Goal: Task Accomplishment & Management: Manage account settings

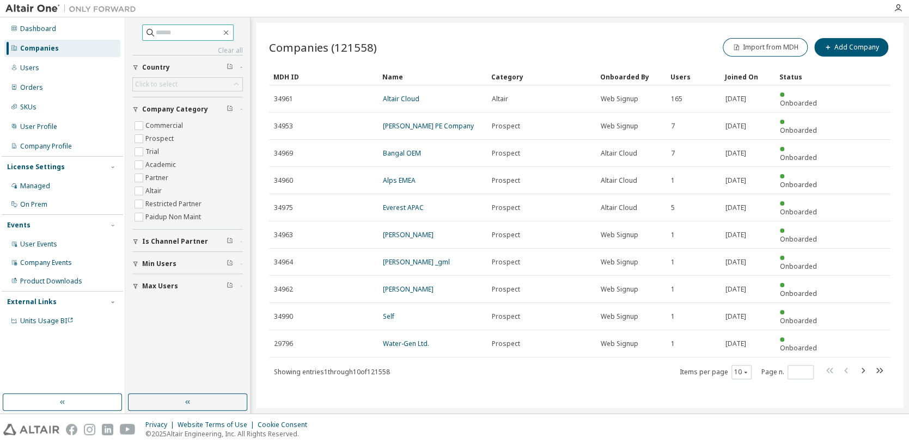
click at [180, 32] on input "text" at bounding box center [188, 32] width 65 height 11
type input "*****"
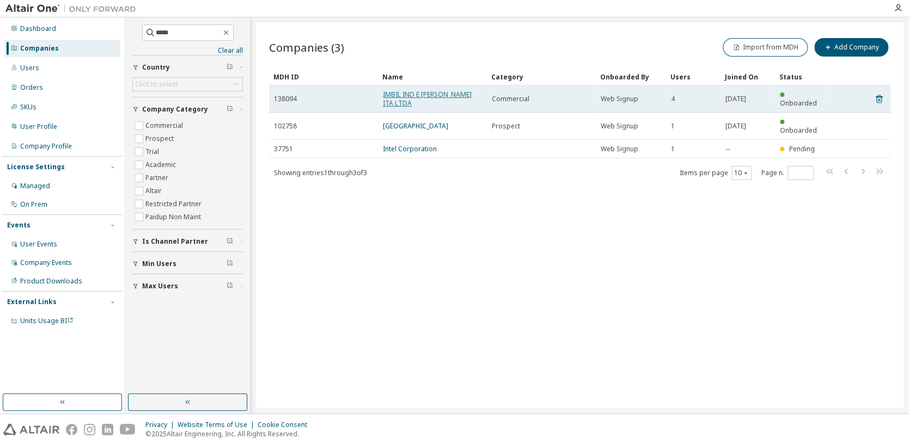
click at [438, 99] on link "IMBIL IND E [PERSON_NAME] ITA LTDA" at bounding box center [427, 99] width 89 height 18
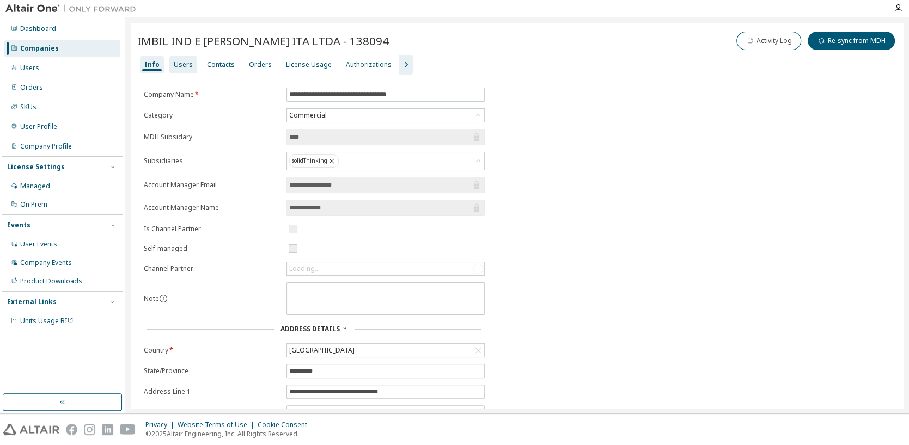
click at [179, 62] on div "Users" at bounding box center [183, 64] width 19 height 9
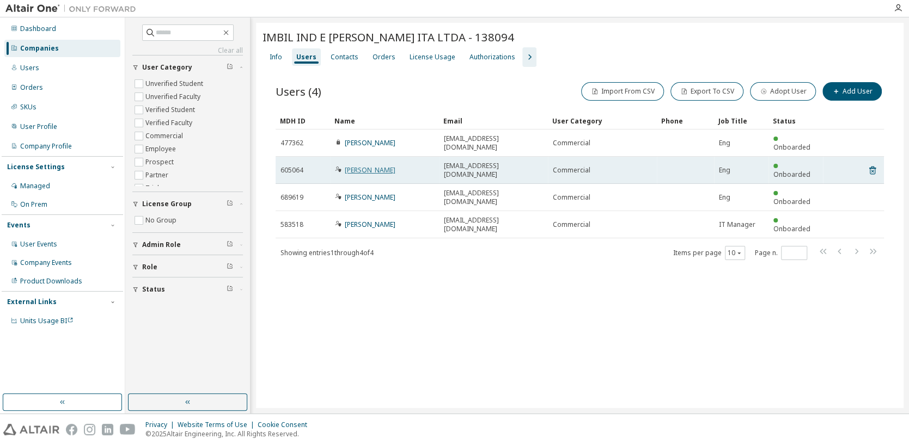
click at [383, 166] on link "[PERSON_NAME]" at bounding box center [370, 170] width 51 height 9
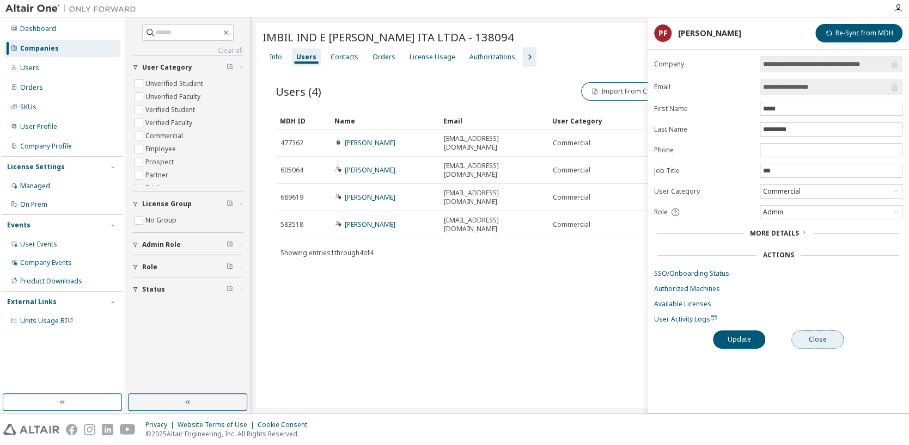
click at [823, 340] on button "Close" at bounding box center [817, 339] width 52 height 19
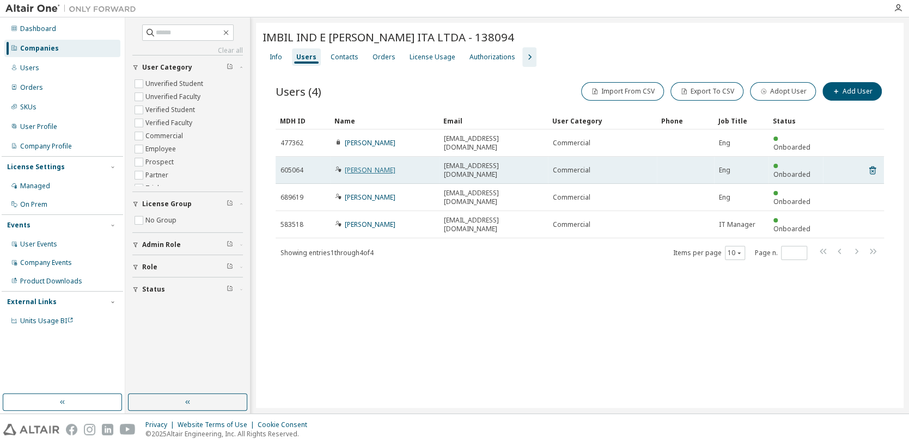
click at [376, 166] on link "[PERSON_NAME]" at bounding box center [370, 170] width 51 height 9
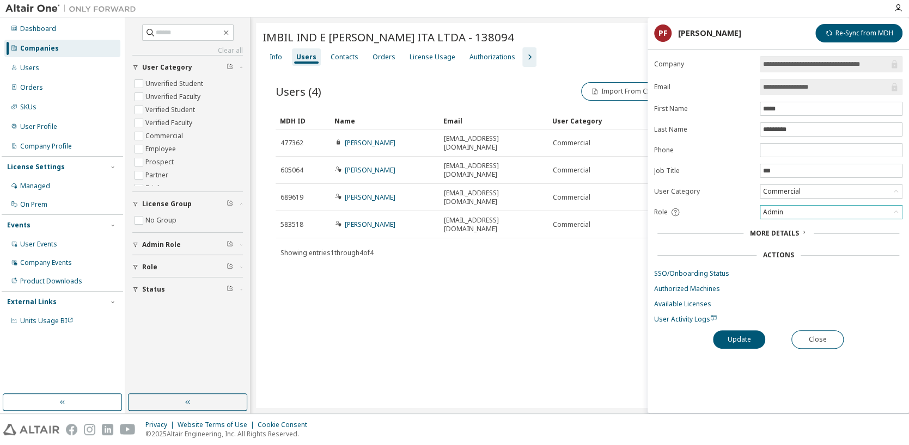
click at [849, 213] on div "Admin" at bounding box center [831, 212] width 142 height 13
click at [605, 382] on div "IMBIL IND E MANUT DE BOMBAS ITA LTDA - 138094 Clear Load Save Save As Field Ope…" at bounding box center [579, 215] width 647 height 385
click at [780, 213] on div "Admin" at bounding box center [772, 212] width 23 height 12
click at [785, 252] on li "User" at bounding box center [830, 254] width 139 height 14
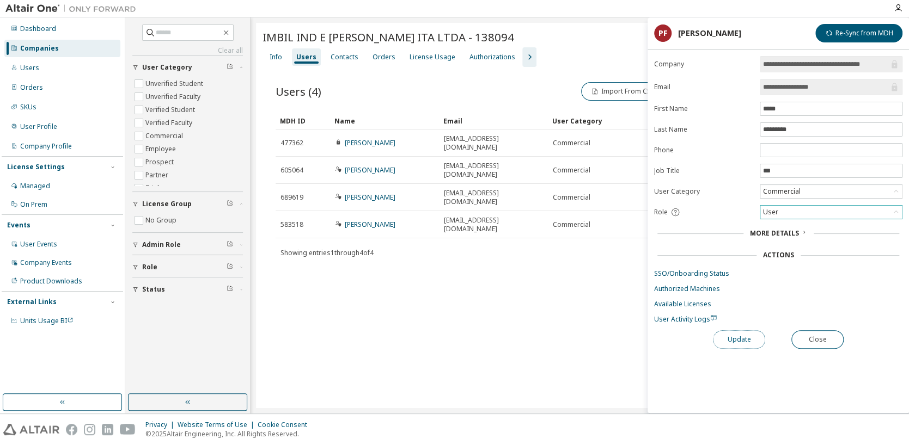
click at [756, 335] on button "Update" at bounding box center [739, 339] width 52 height 19
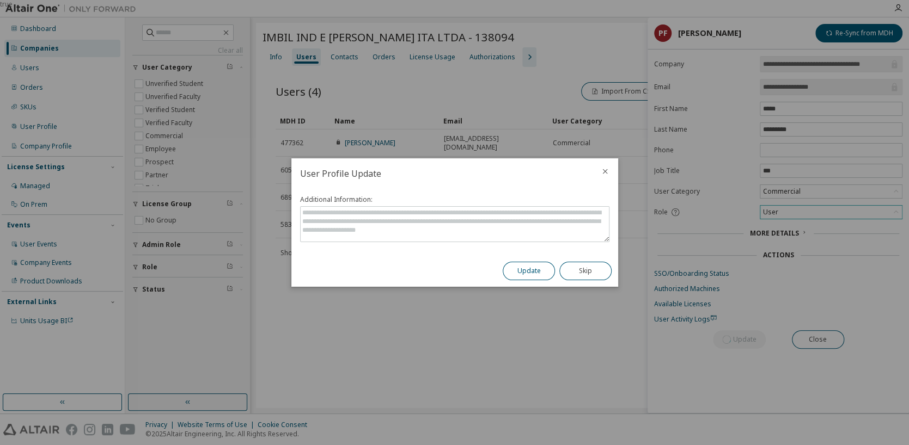
click at [537, 271] on button "Update" at bounding box center [529, 271] width 52 height 19
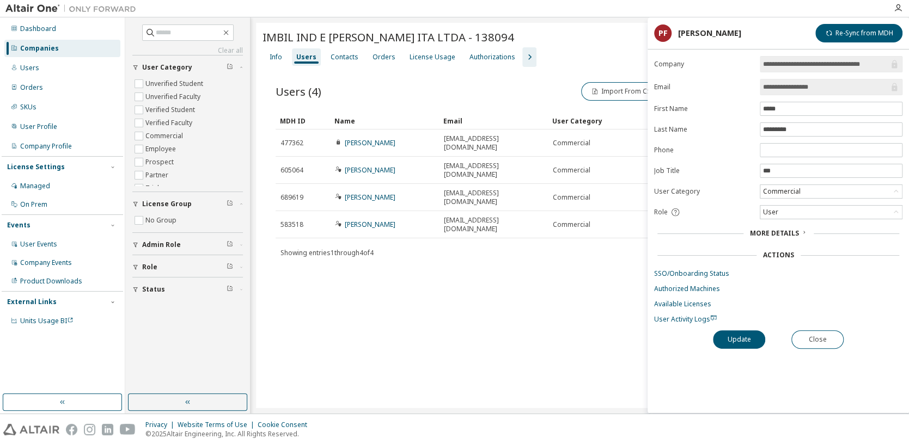
click at [521, 285] on div "IMBIL IND E MANUT DE BOMBAS ITA LTDA - 138094 Clear Load Save Save As Field Ope…" at bounding box center [579, 215] width 647 height 385
click at [818, 337] on button "Close" at bounding box center [817, 339] width 52 height 19
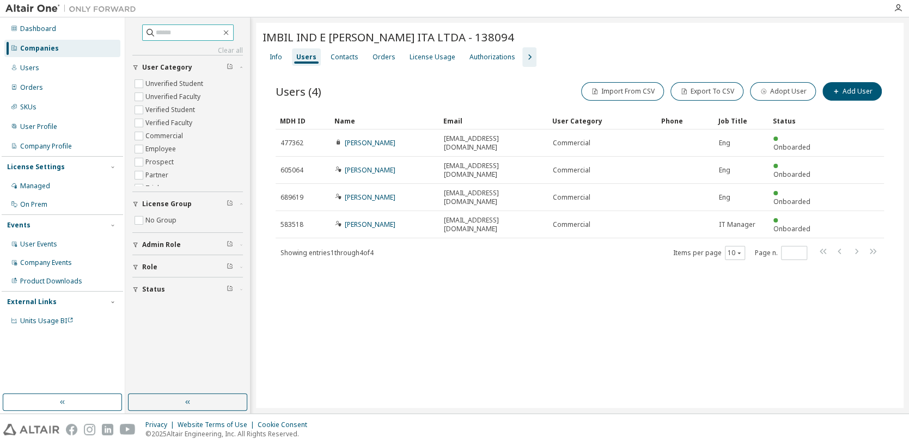
click at [199, 34] on input "text" at bounding box center [188, 32] width 65 height 11
type input "*****"
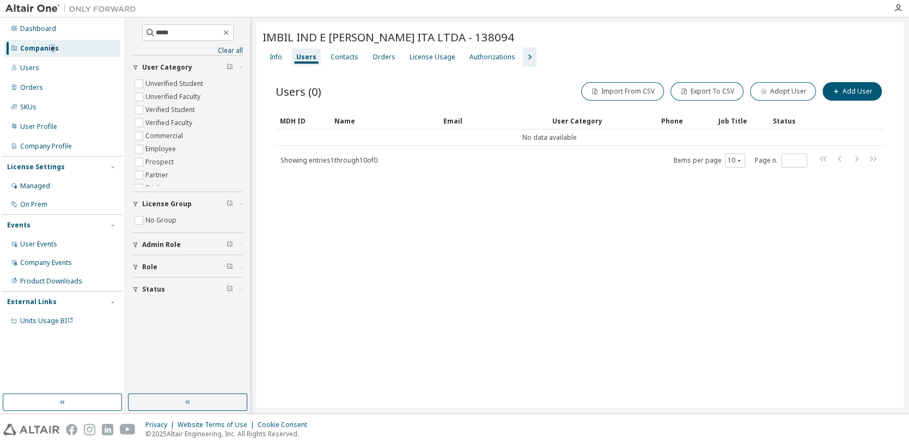
click at [51, 50] on div "Companies" at bounding box center [39, 48] width 39 height 9
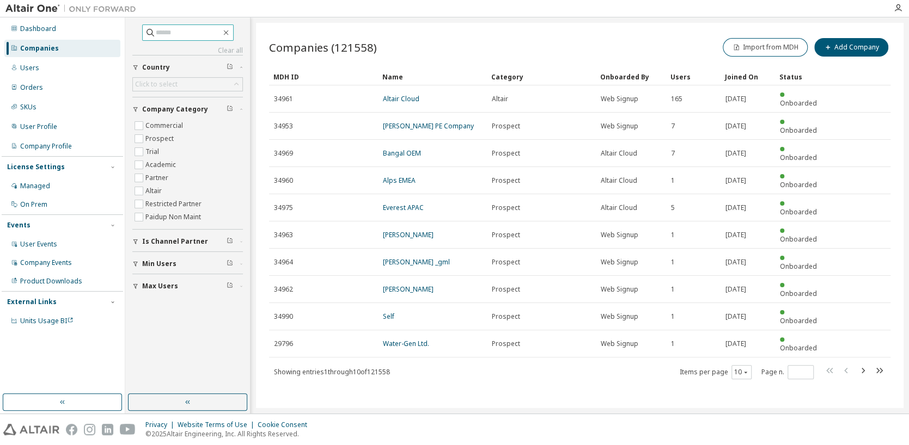
click at [180, 32] on input "text" at bounding box center [188, 32] width 65 height 11
type input "*****"
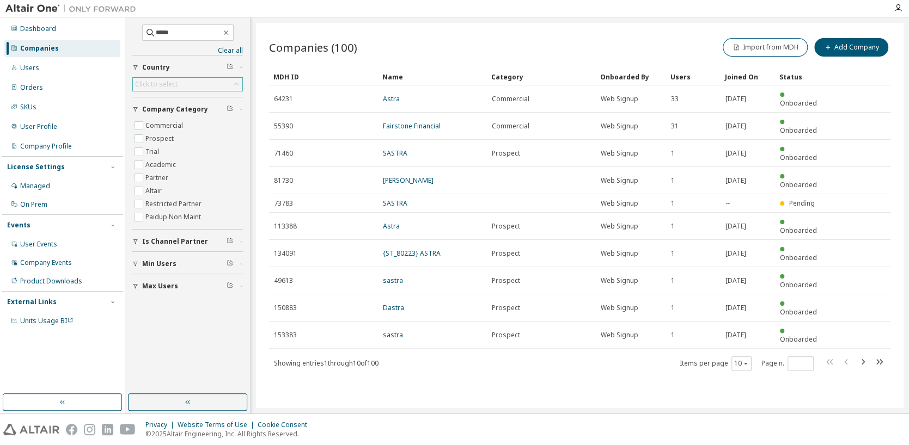
click at [177, 81] on div "Click to select" at bounding box center [156, 84] width 46 height 12
click at [177, 98] on input "text" at bounding box center [187, 99] width 81 height 11
type input "******"
click at [161, 109] on li "Brazil" at bounding box center [186, 114] width 107 height 14
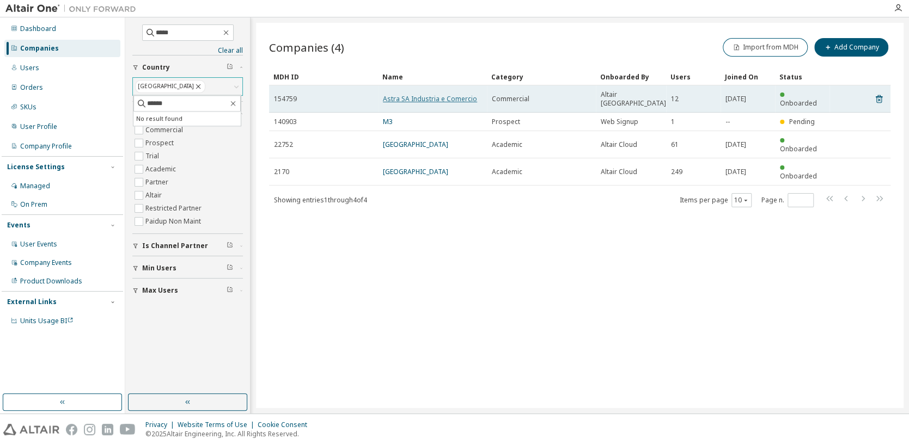
click at [413, 94] on link "Astra SA Industria e Comercio" at bounding box center [430, 98] width 94 height 9
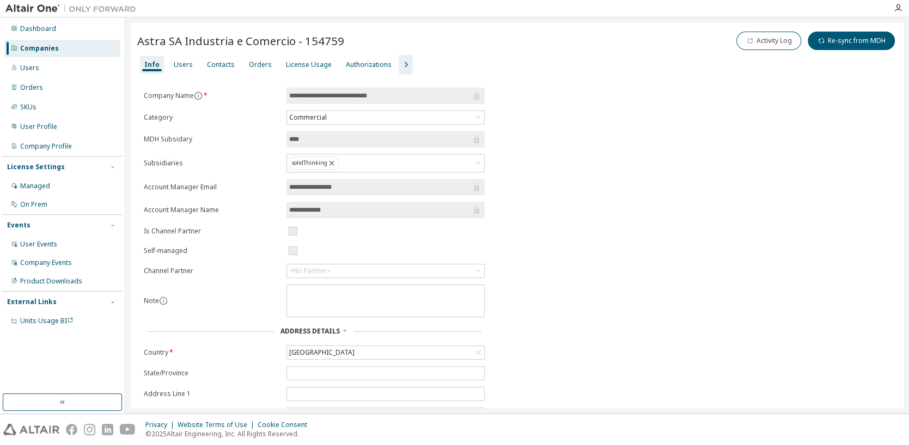
click at [399, 61] on icon "button" at bounding box center [405, 64] width 13 height 13
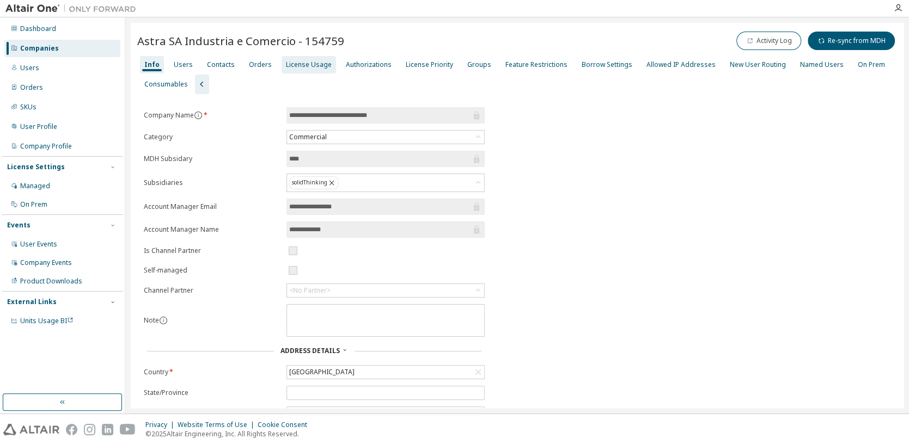
click at [316, 61] on div "License Usage" at bounding box center [309, 64] width 46 height 9
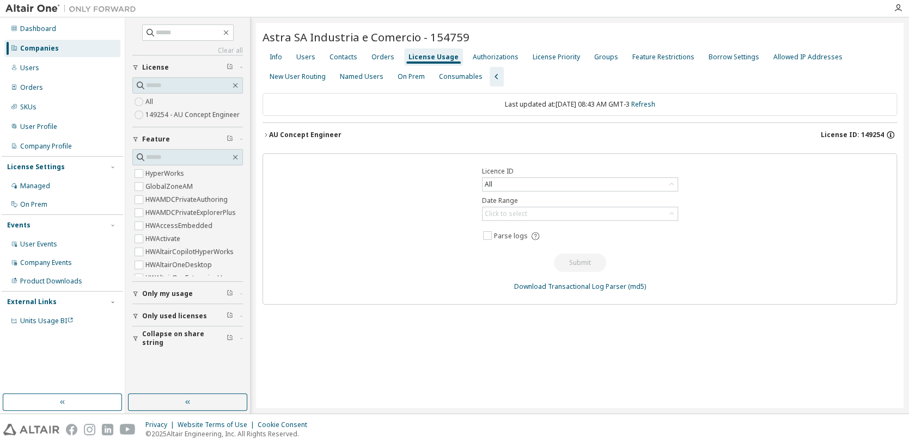
click at [890, 135] on icon "button" at bounding box center [890, 135] width 2 height 3
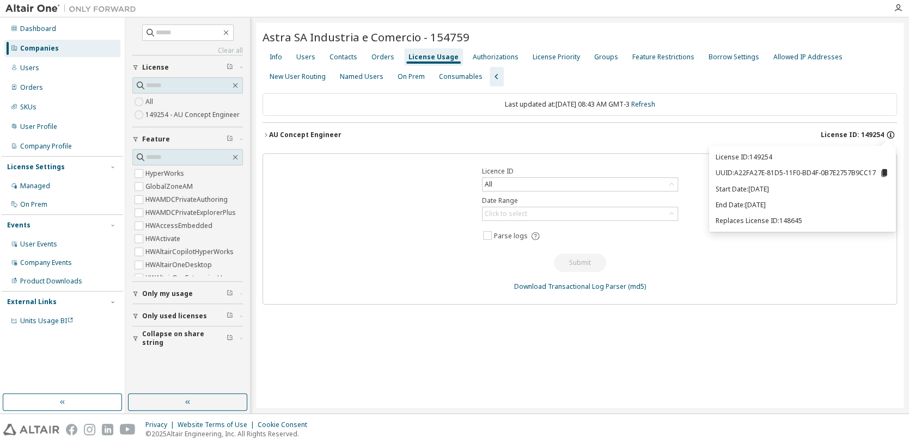
click at [890, 135] on icon "button" at bounding box center [890, 135] width 2 height 3
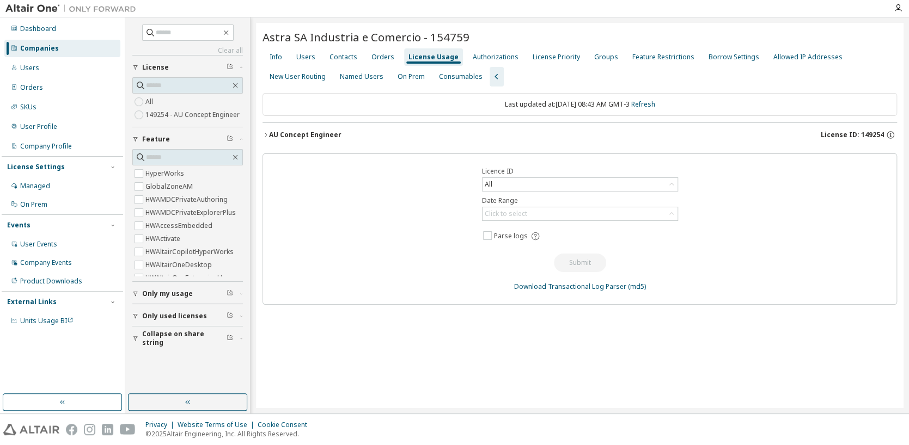
click at [267, 132] on icon "button" at bounding box center [265, 135] width 7 height 7
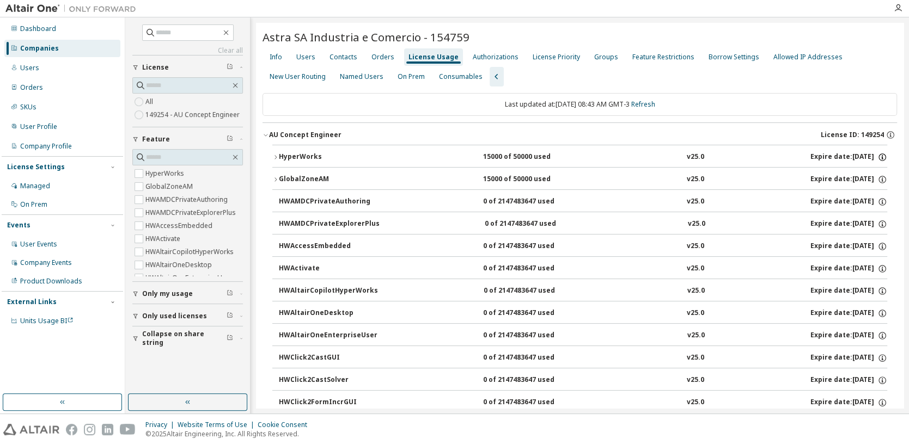
click at [877, 154] on icon "button" at bounding box center [882, 157] width 10 height 10
click at [309, 59] on div "Users" at bounding box center [305, 57] width 19 height 9
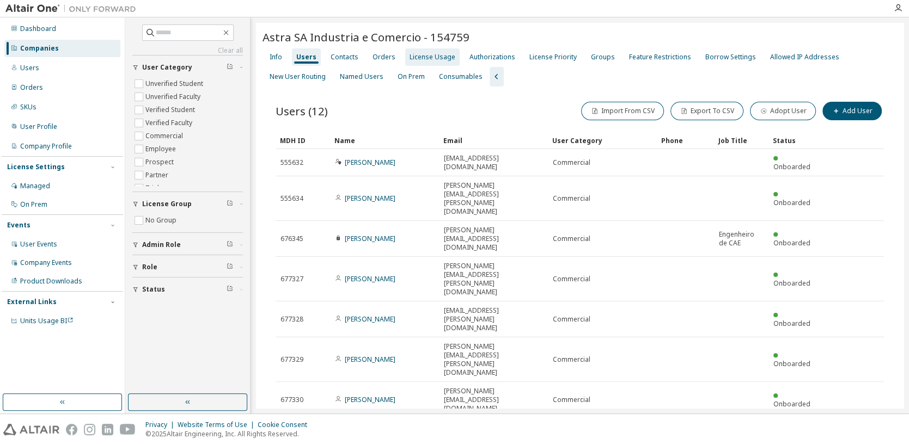
click at [438, 62] on div "License Usage" at bounding box center [432, 56] width 54 height 17
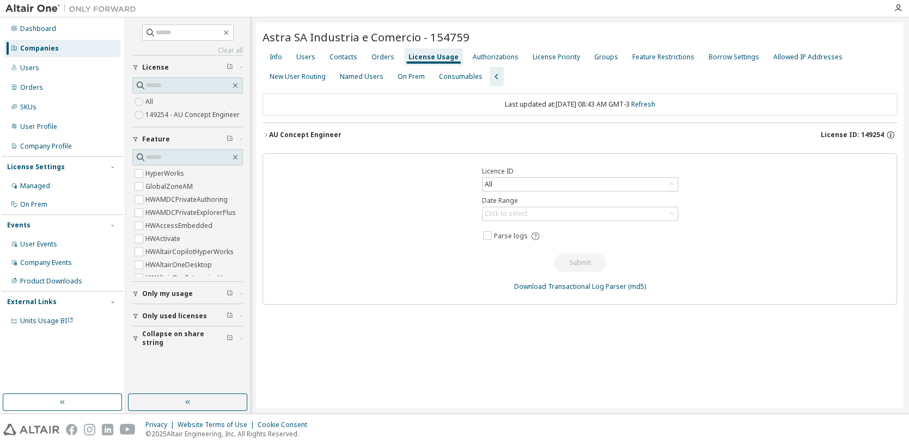
click at [326, 129] on button "AU Concept Engineer License ID: 149254" at bounding box center [579, 135] width 634 height 24
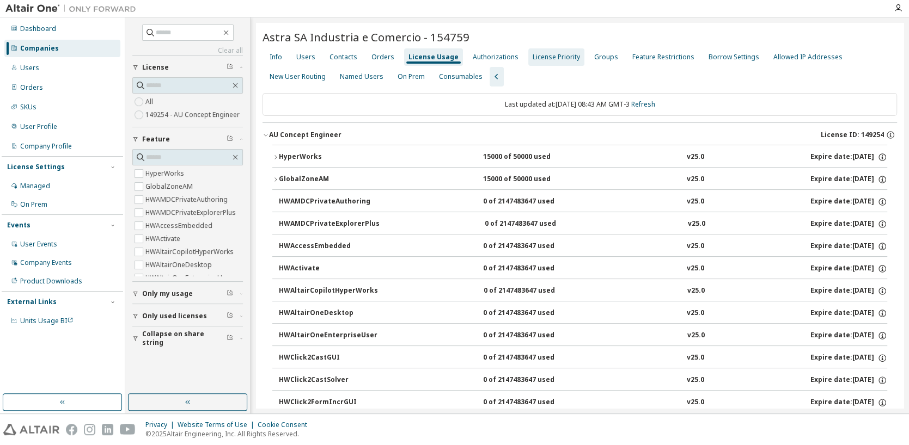
click at [566, 57] on div "License Priority" at bounding box center [555, 57] width 47 height 9
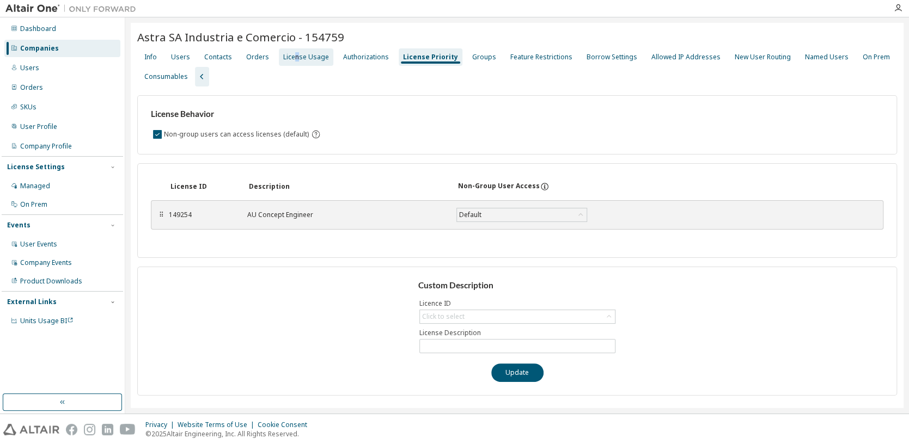
click at [292, 58] on div "License Usage" at bounding box center [306, 57] width 46 height 9
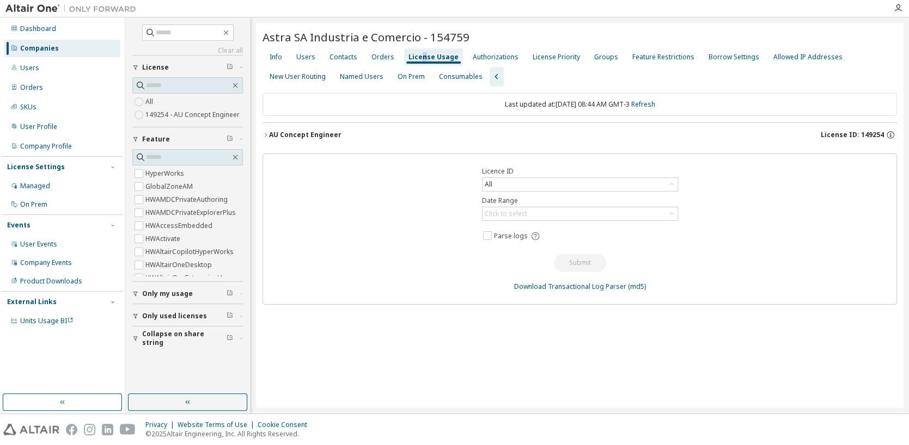
click at [321, 132] on div "AU Concept Engineer" at bounding box center [305, 135] width 72 height 9
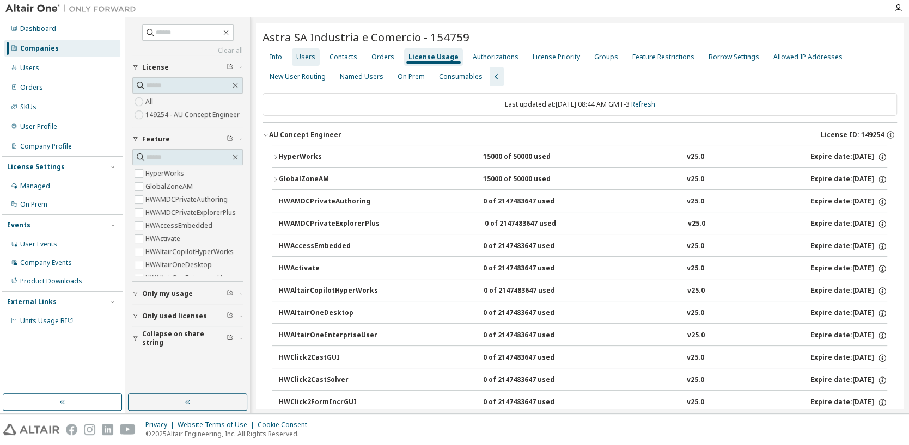
click at [303, 56] on div "Users" at bounding box center [305, 57] width 19 height 9
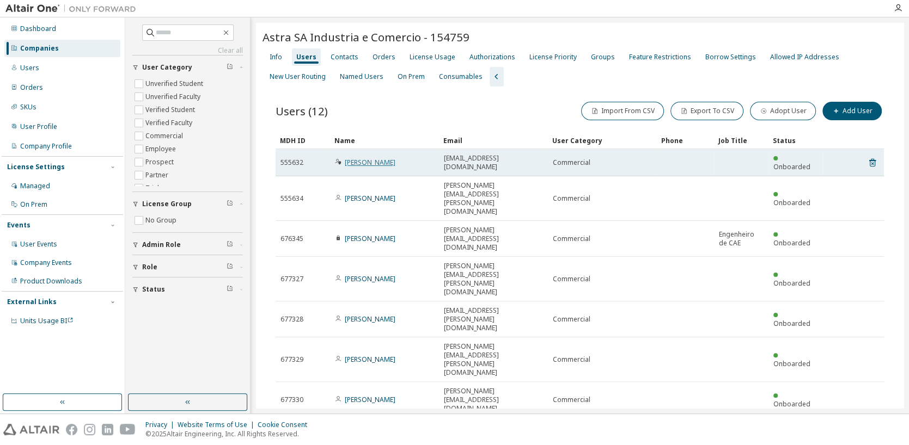
click at [361, 158] on link "Marilia Calazans" at bounding box center [370, 162] width 51 height 9
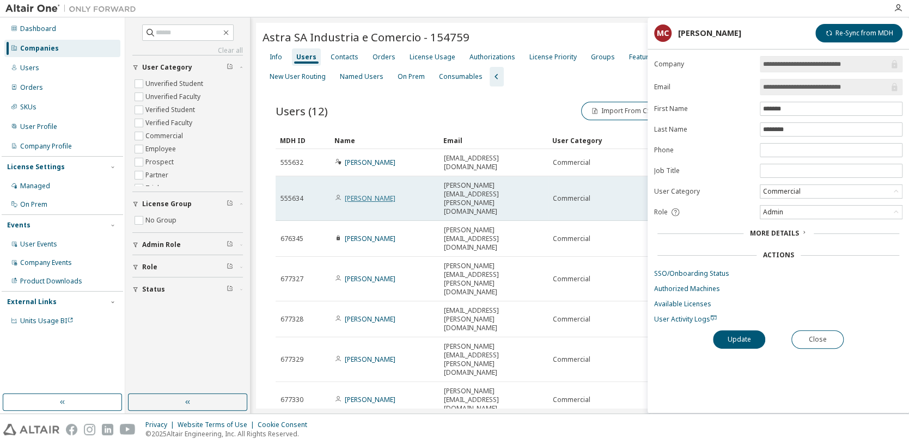
click at [368, 194] on link "Pedro Brandão" at bounding box center [370, 198] width 51 height 9
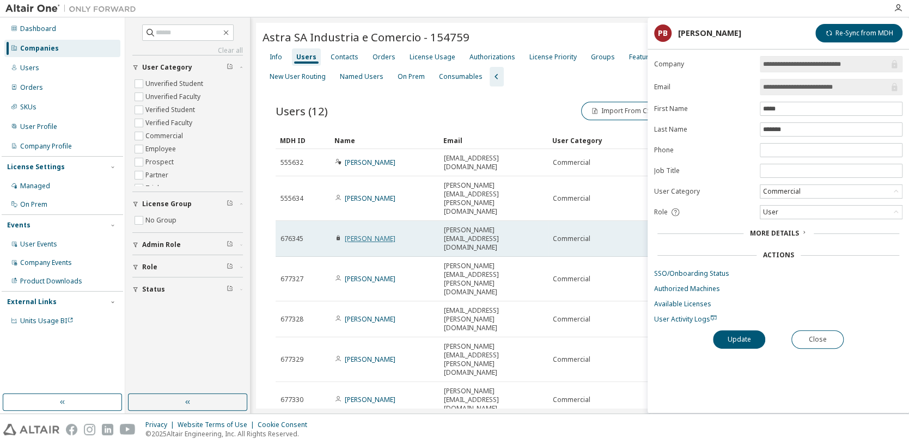
click at [366, 234] on link "Leonardo Paschoatto" at bounding box center [370, 238] width 51 height 9
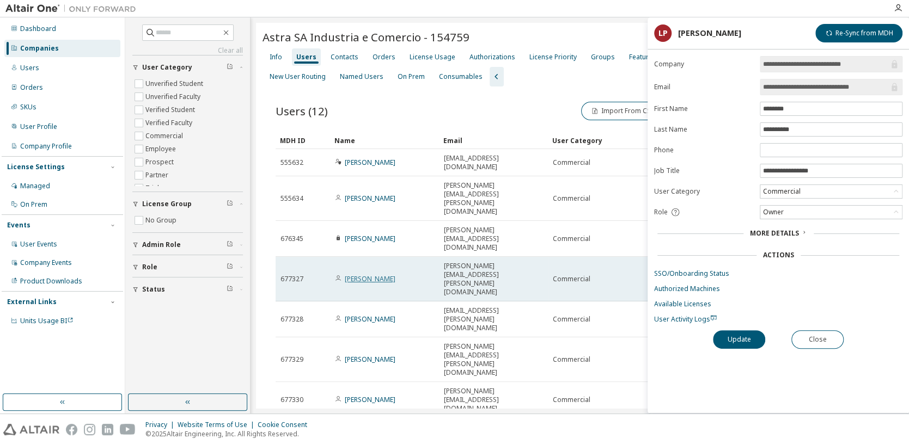
click at [366, 274] on link "Luiz Oliveira" at bounding box center [370, 278] width 51 height 9
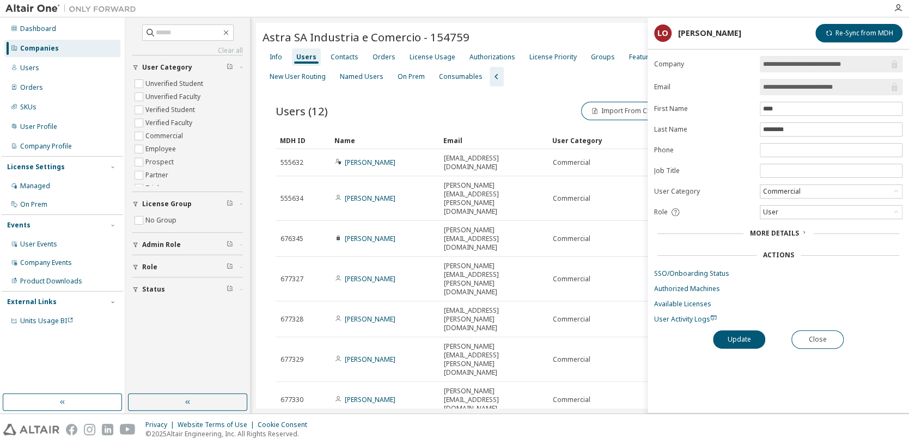
click at [460, 382] on div "Users (12) Import From CSV Export To CSV Adopt User Add User Clear Load Save Sa…" at bounding box center [579, 345] width 634 height 516
click at [819, 338] on button "Close" at bounding box center [817, 339] width 52 height 19
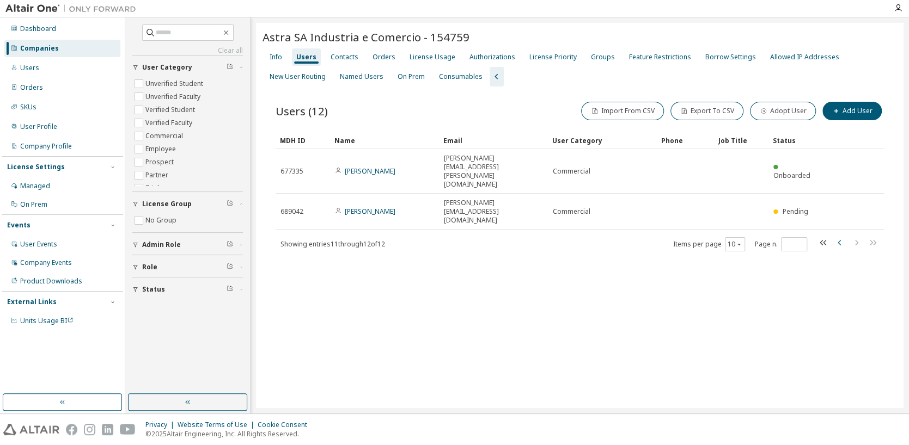
click at [840, 236] on icon "button" at bounding box center [839, 242] width 13 height 13
type input "*"
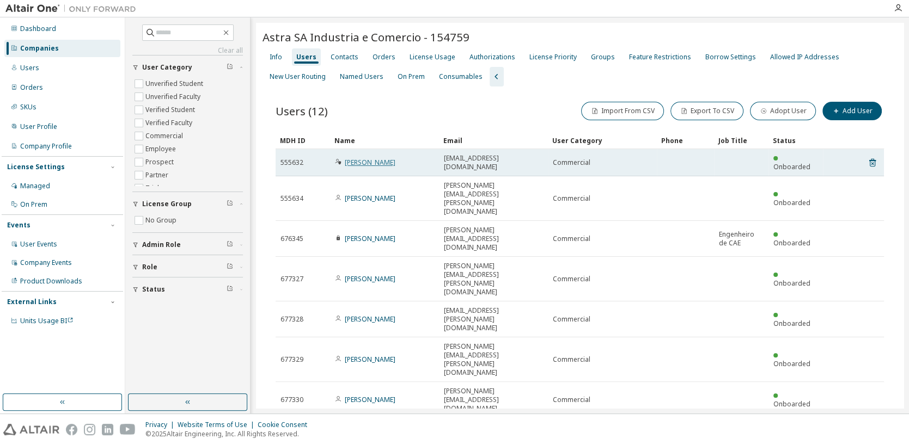
click at [360, 158] on link "Marilia Calazans" at bounding box center [370, 162] width 51 height 9
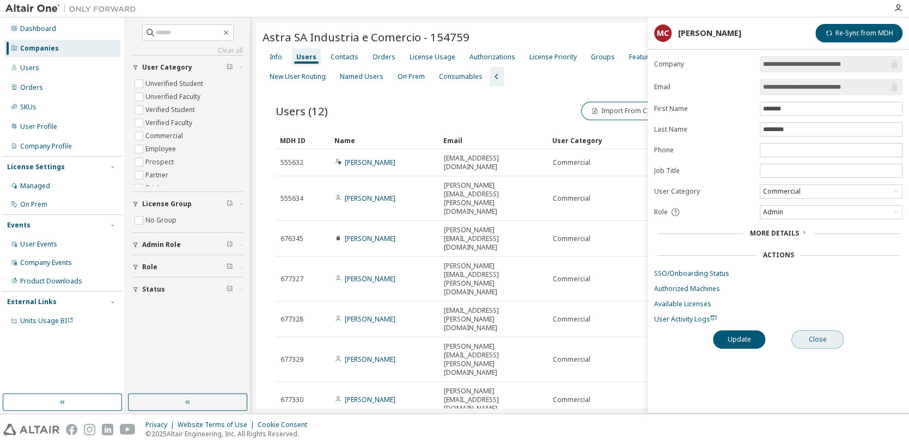
click at [819, 339] on button "Close" at bounding box center [817, 339] width 52 height 19
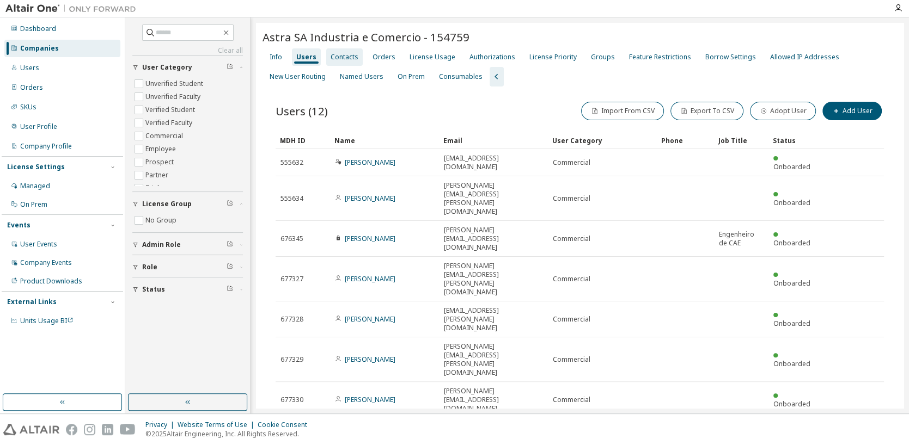
click at [350, 58] on div "Contacts" at bounding box center [344, 57] width 28 height 9
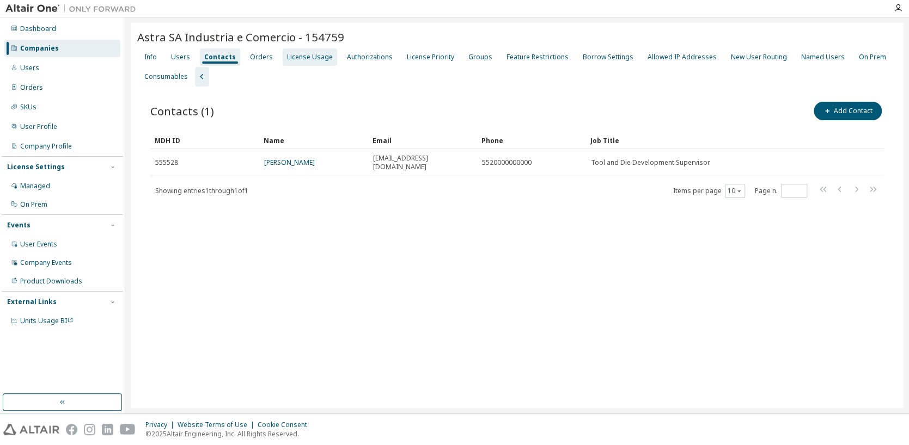
click at [322, 58] on div "License Usage" at bounding box center [310, 57] width 46 height 9
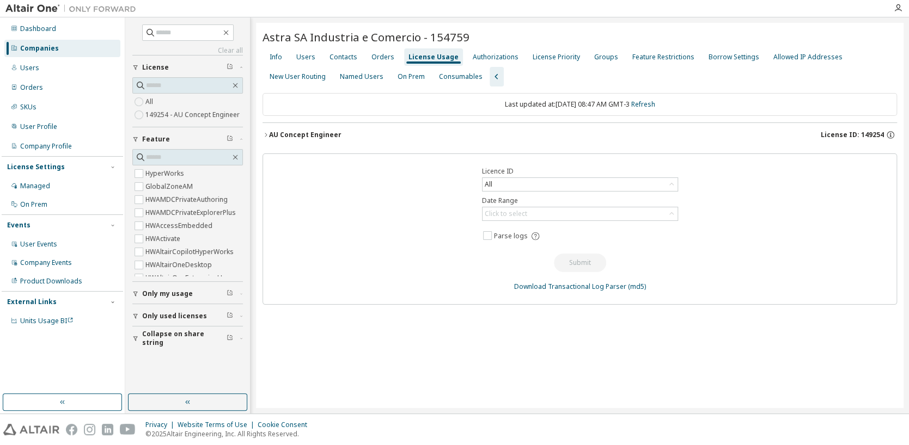
click at [314, 132] on div "AU Concept Engineer" at bounding box center [305, 135] width 72 height 9
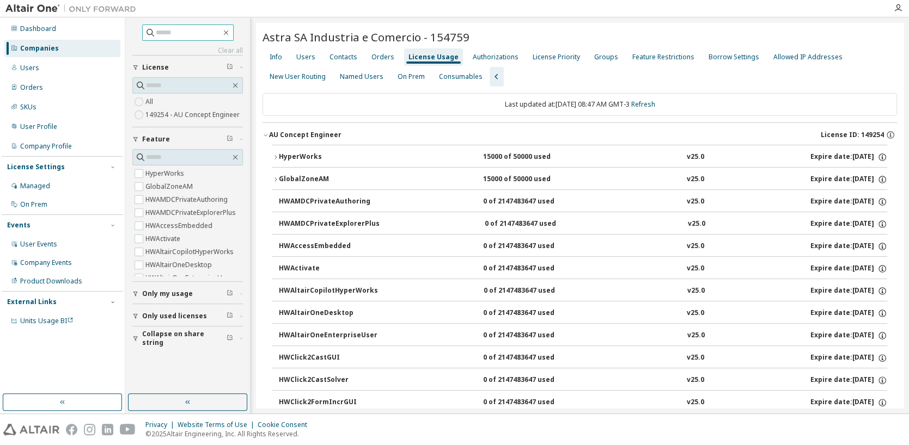
click at [166, 27] on input "text" at bounding box center [188, 32] width 65 height 11
click at [164, 36] on input "text" at bounding box center [188, 32] width 65 height 11
click at [163, 30] on input "text" at bounding box center [188, 32] width 65 height 11
click at [493, 58] on div "Authorizations" at bounding box center [496, 57] width 46 height 9
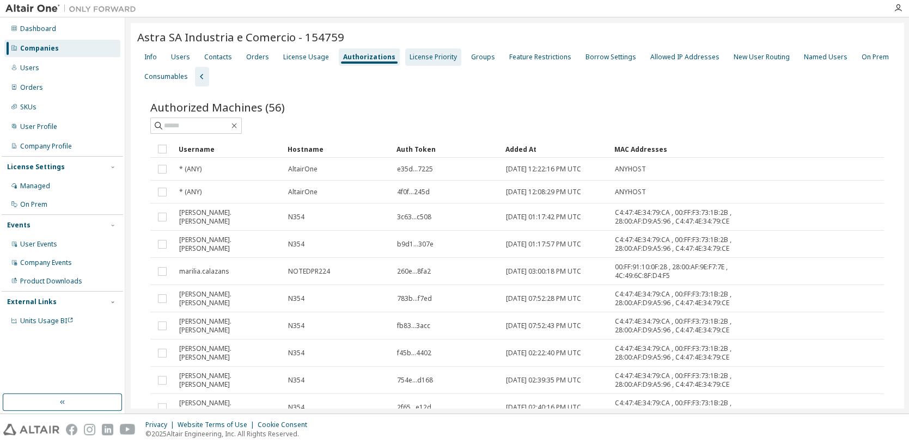
click at [430, 59] on div "License Priority" at bounding box center [432, 57] width 47 height 9
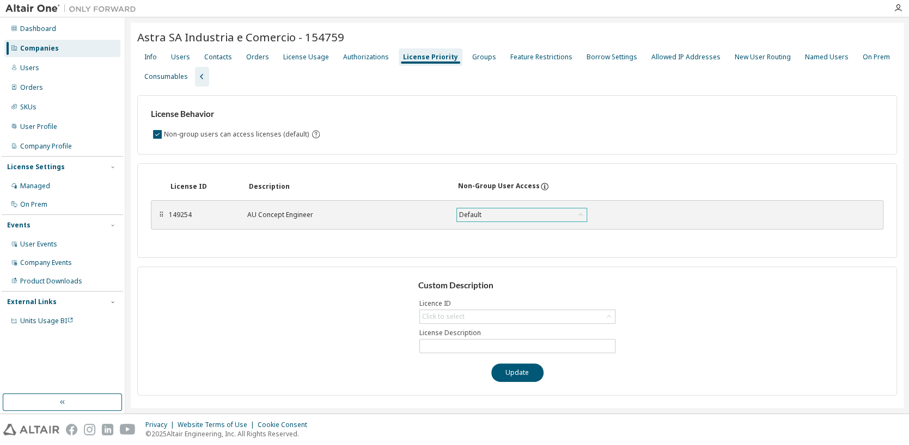
click at [499, 213] on div "Default" at bounding box center [522, 215] width 130 height 13
click at [603, 57] on div "Borrow Settings" at bounding box center [611, 57] width 51 height 9
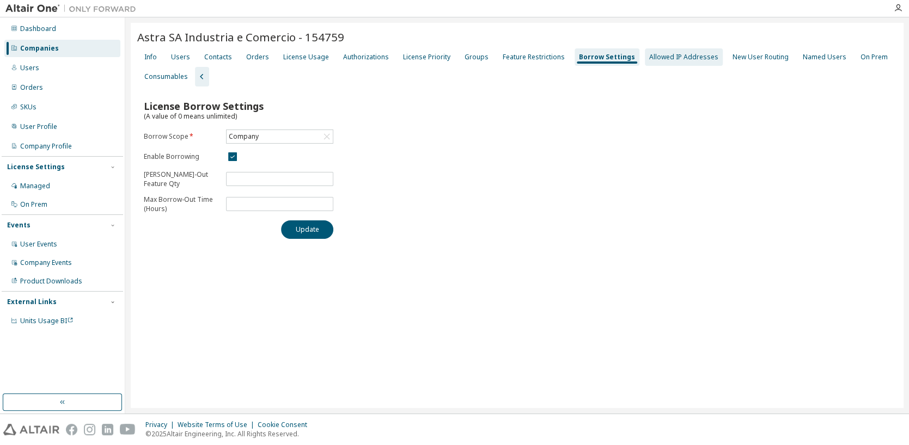
click at [653, 57] on div "Allowed IP Addresses" at bounding box center [683, 57] width 69 height 9
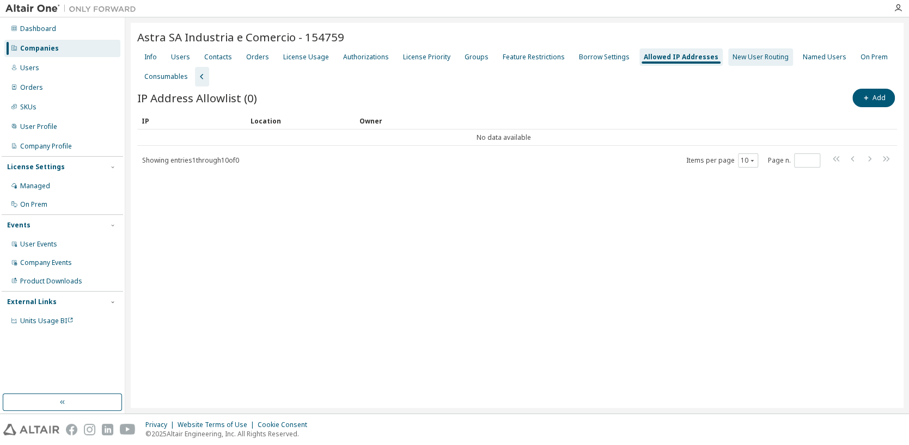
click at [732, 56] on div "New User Routing" at bounding box center [760, 57] width 56 height 9
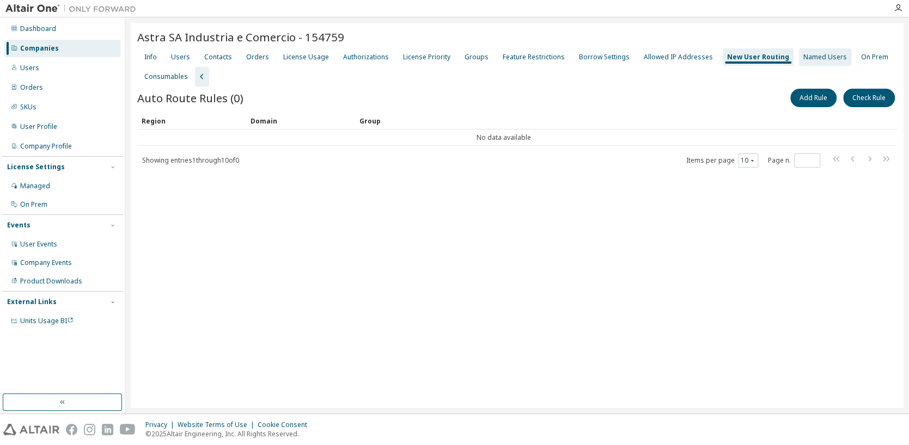
click at [803, 56] on div "Named Users" at bounding box center [825, 57] width 44 height 9
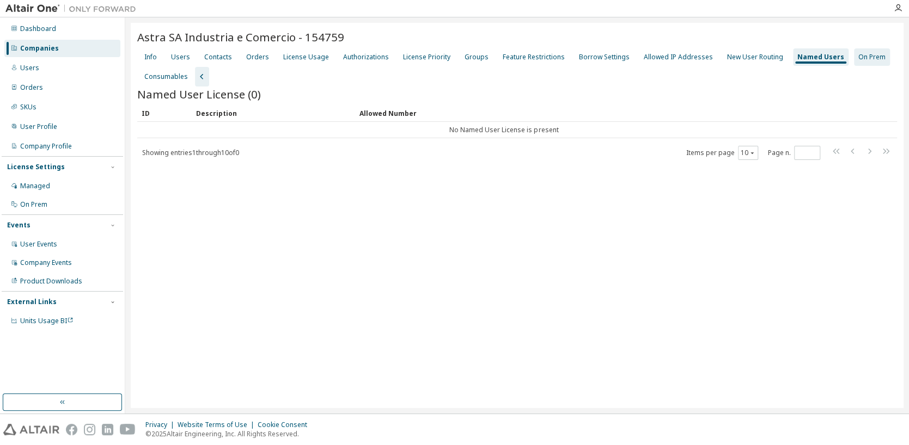
click at [858, 57] on div "On Prem" at bounding box center [871, 57] width 27 height 9
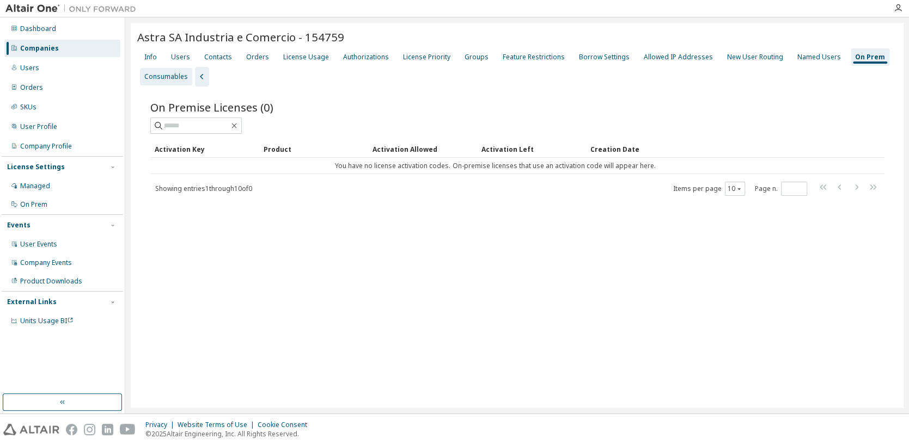
click at [167, 76] on div "Consumables" at bounding box center [166, 76] width 44 height 9
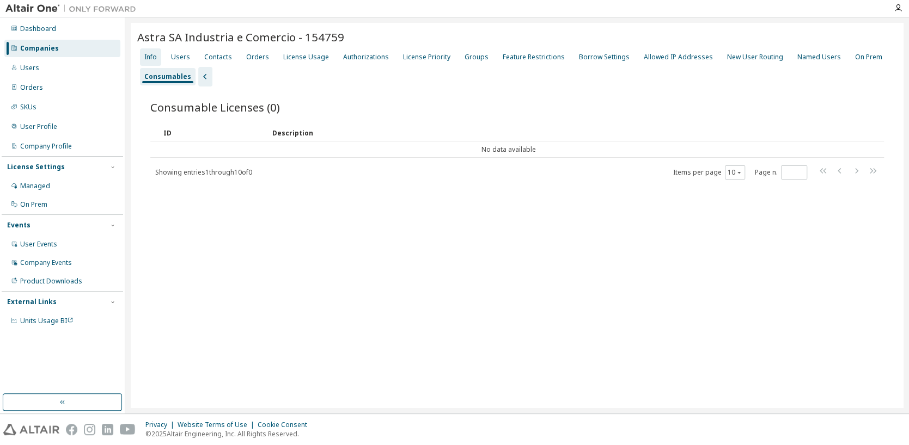
click at [155, 56] on div "Info" at bounding box center [150, 57] width 13 height 9
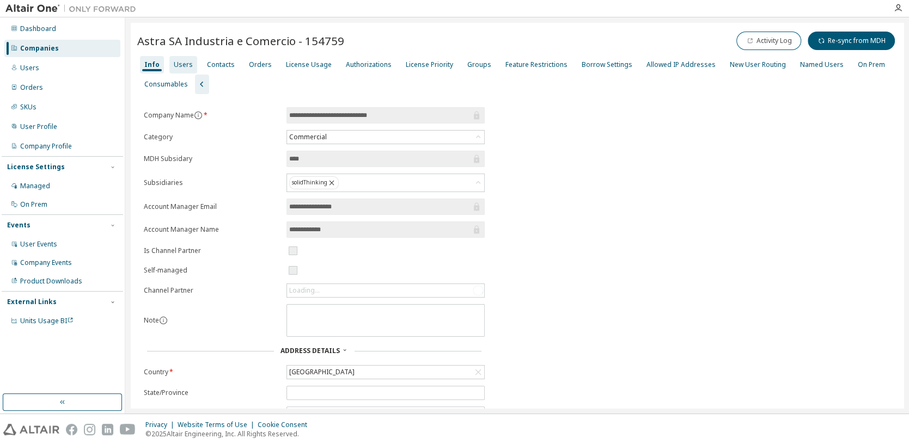
click at [191, 67] on div "Users" at bounding box center [183, 64] width 28 height 17
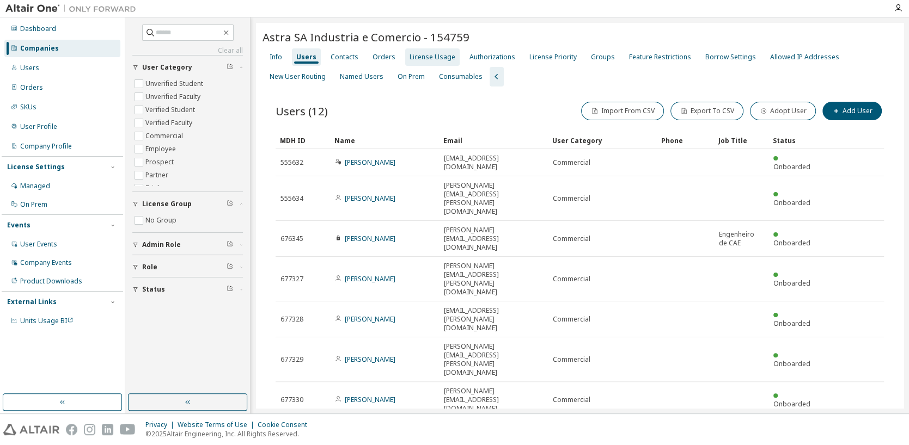
click at [426, 60] on div "License Usage" at bounding box center [432, 57] width 46 height 9
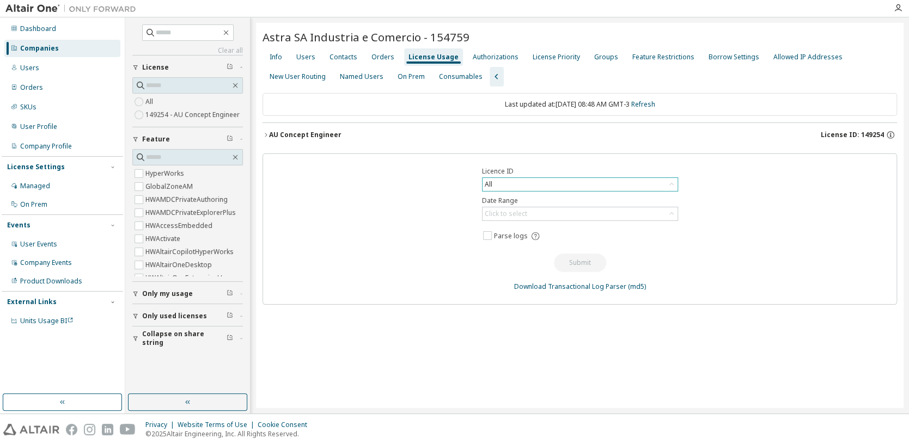
click at [664, 187] on div "All" at bounding box center [579, 184] width 195 height 13
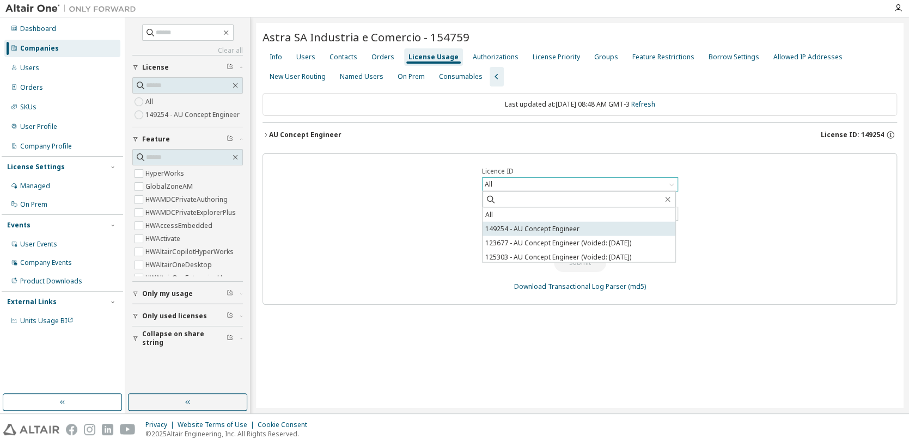
click at [577, 227] on li "149254 - AU Concept Engineer" at bounding box center [578, 229] width 193 height 14
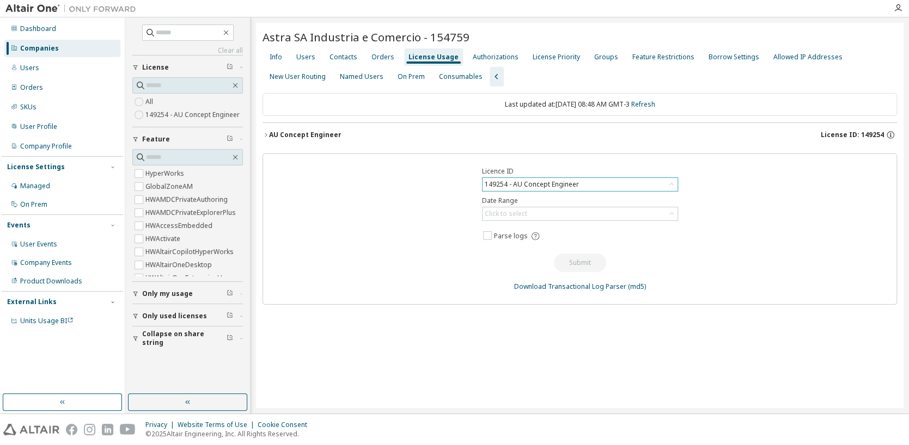
click at [575, 183] on div "149254 - AU Concept Engineer" at bounding box center [531, 185] width 97 height 12
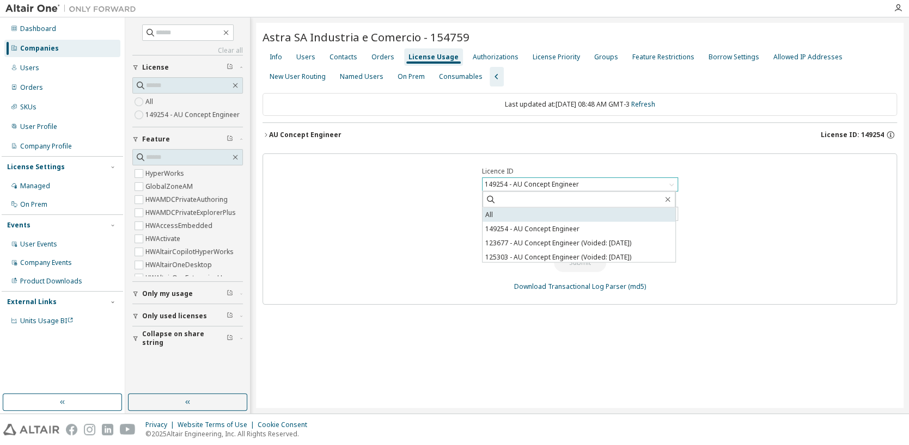
click at [524, 215] on li "All" at bounding box center [578, 215] width 193 height 14
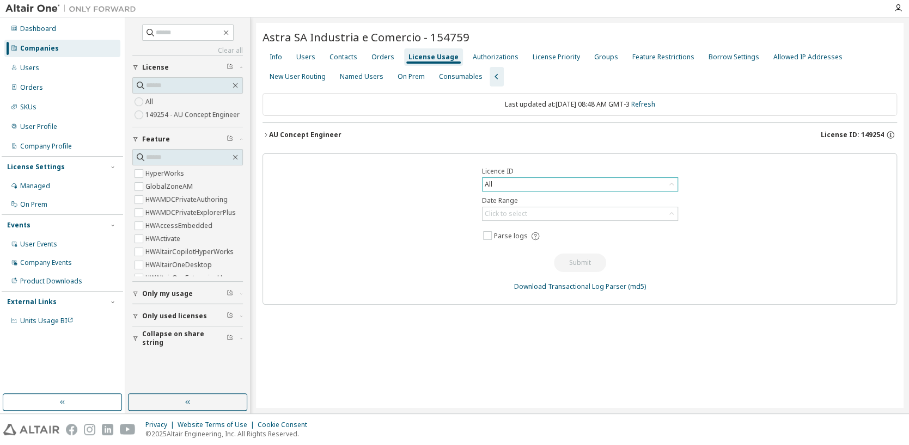
click at [293, 131] on div "AU Concept Engineer" at bounding box center [305, 135] width 72 height 9
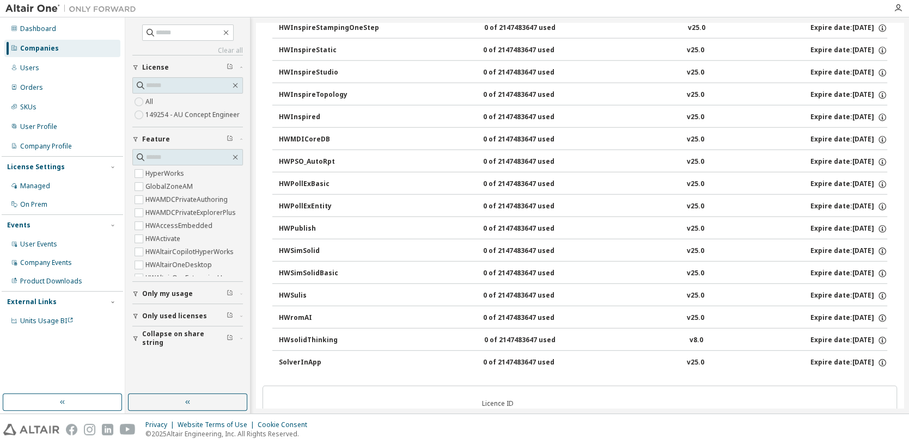
scroll to position [1742, 0]
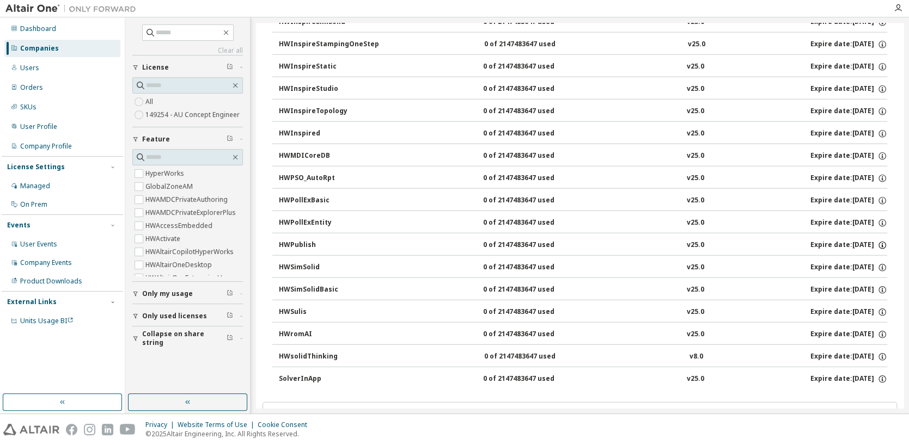
click at [877, 241] on icon "button" at bounding box center [882, 246] width 10 height 10
click at [535, 241] on div "0 of 2147483647 used" at bounding box center [532, 246] width 98 height 10
click at [305, 241] on div "HWPublish" at bounding box center [328, 246] width 98 height 10
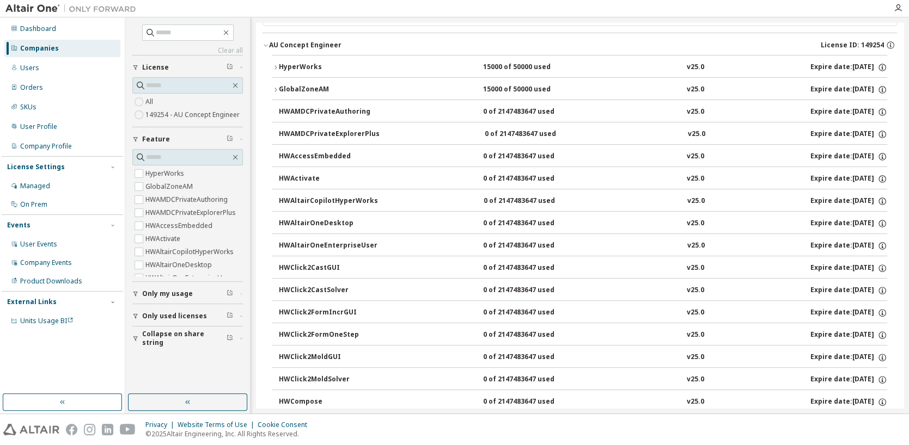
scroll to position [0, 0]
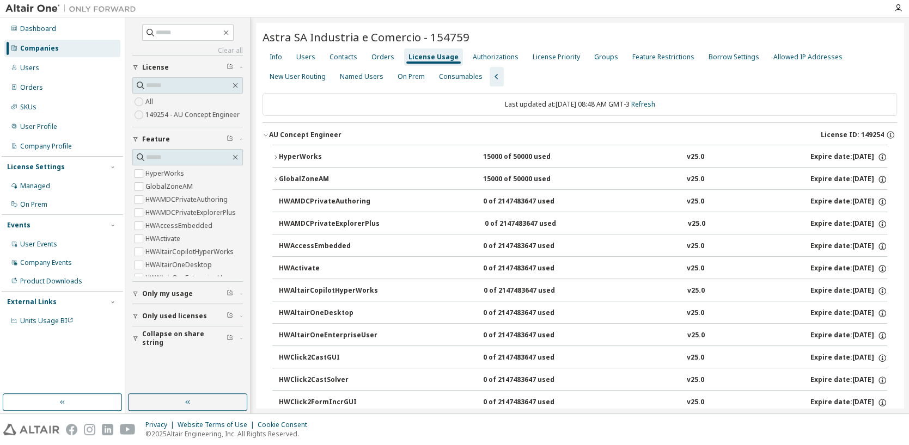
click at [187, 316] on span "Only used licenses" at bounding box center [174, 316] width 65 height 9
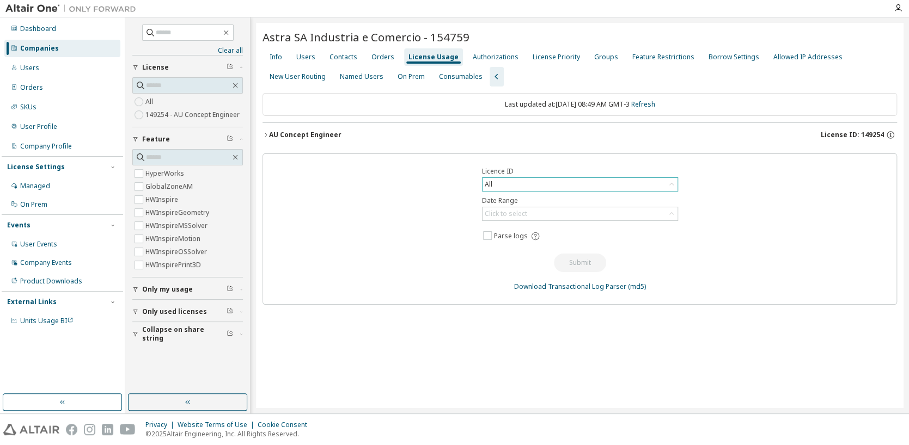
click at [152, 314] on span "Only used licenses" at bounding box center [174, 312] width 65 height 9
click at [378, 56] on div "Orders" at bounding box center [382, 57] width 23 height 9
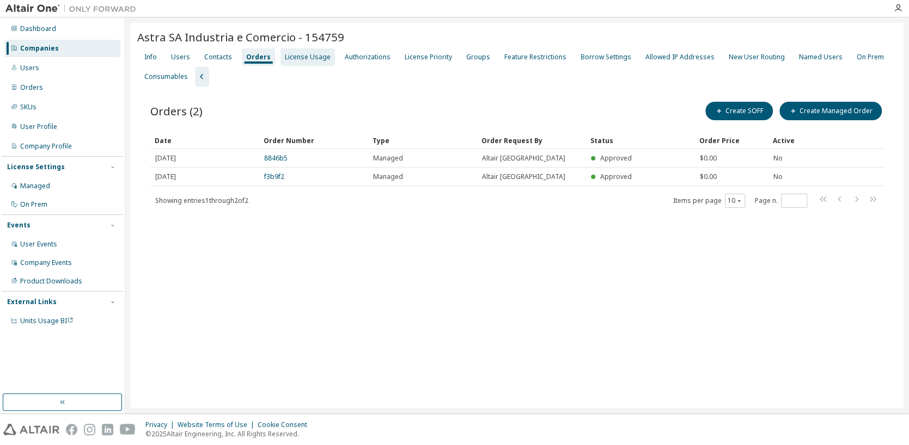
click at [311, 57] on div "License Usage" at bounding box center [308, 57] width 46 height 9
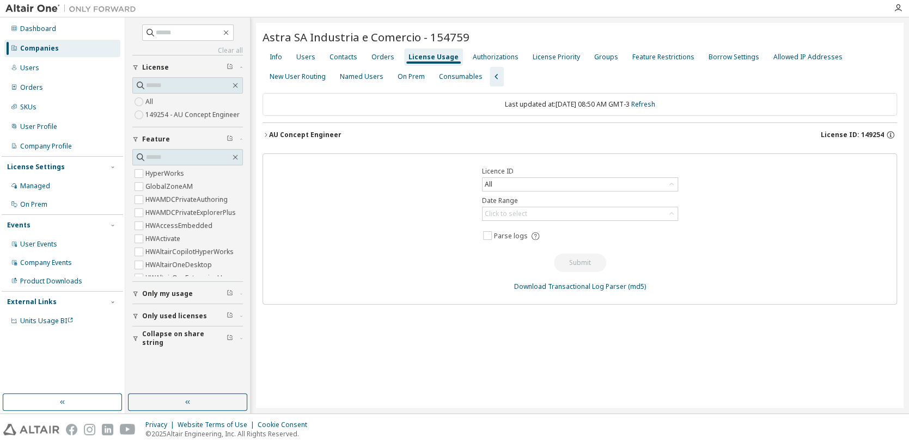
click at [181, 315] on span "Only used licenses" at bounding box center [174, 316] width 65 height 9
click at [180, 315] on span "Only used licenses" at bounding box center [174, 316] width 65 height 9
click at [317, 131] on div "AU Concept Engineer" at bounding box center [305, 135] width 72 height 9
